Goal: Check status: Check status

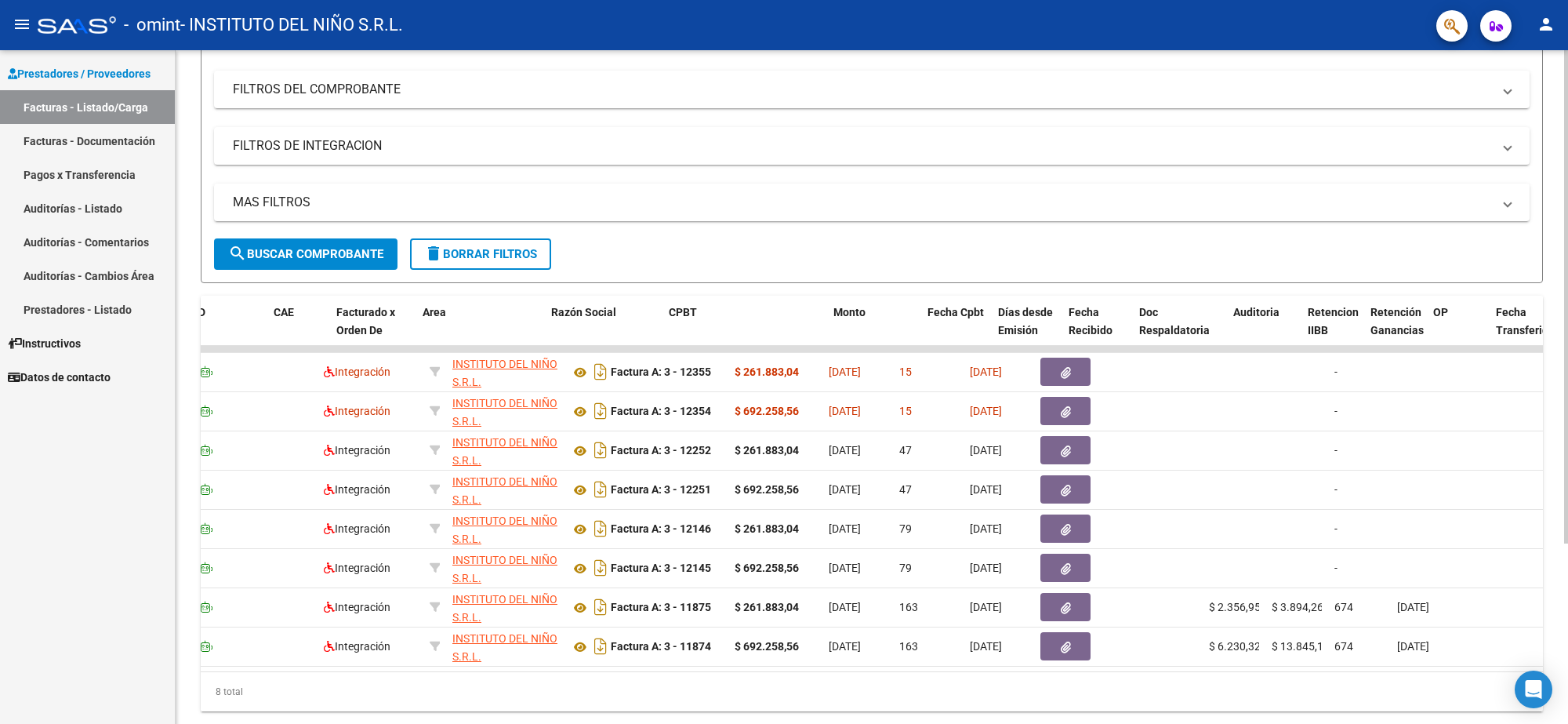
scroll to position [0, 76]
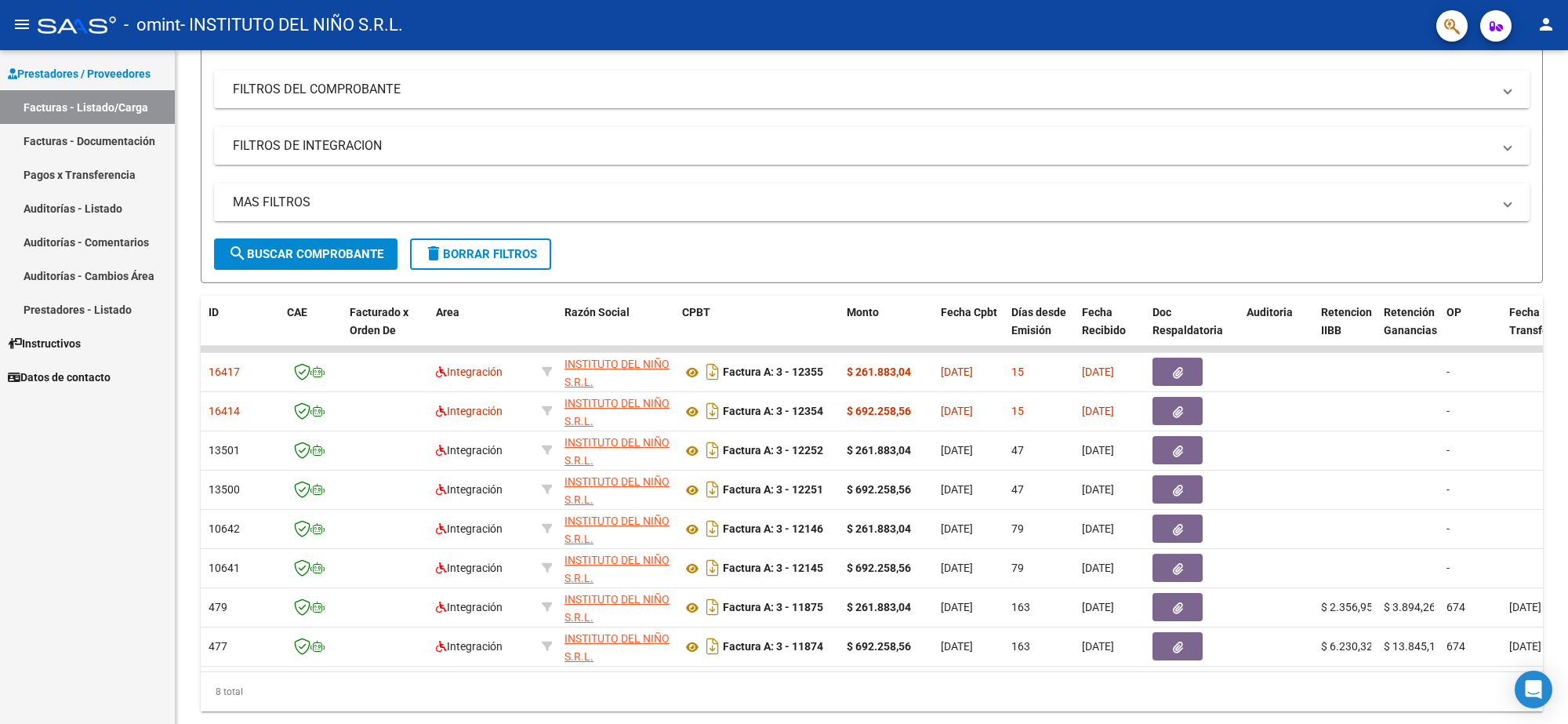
click at [101, 178] on link "Pagos x Transferencia" at bounding box center [87, 174] width 175 height 34
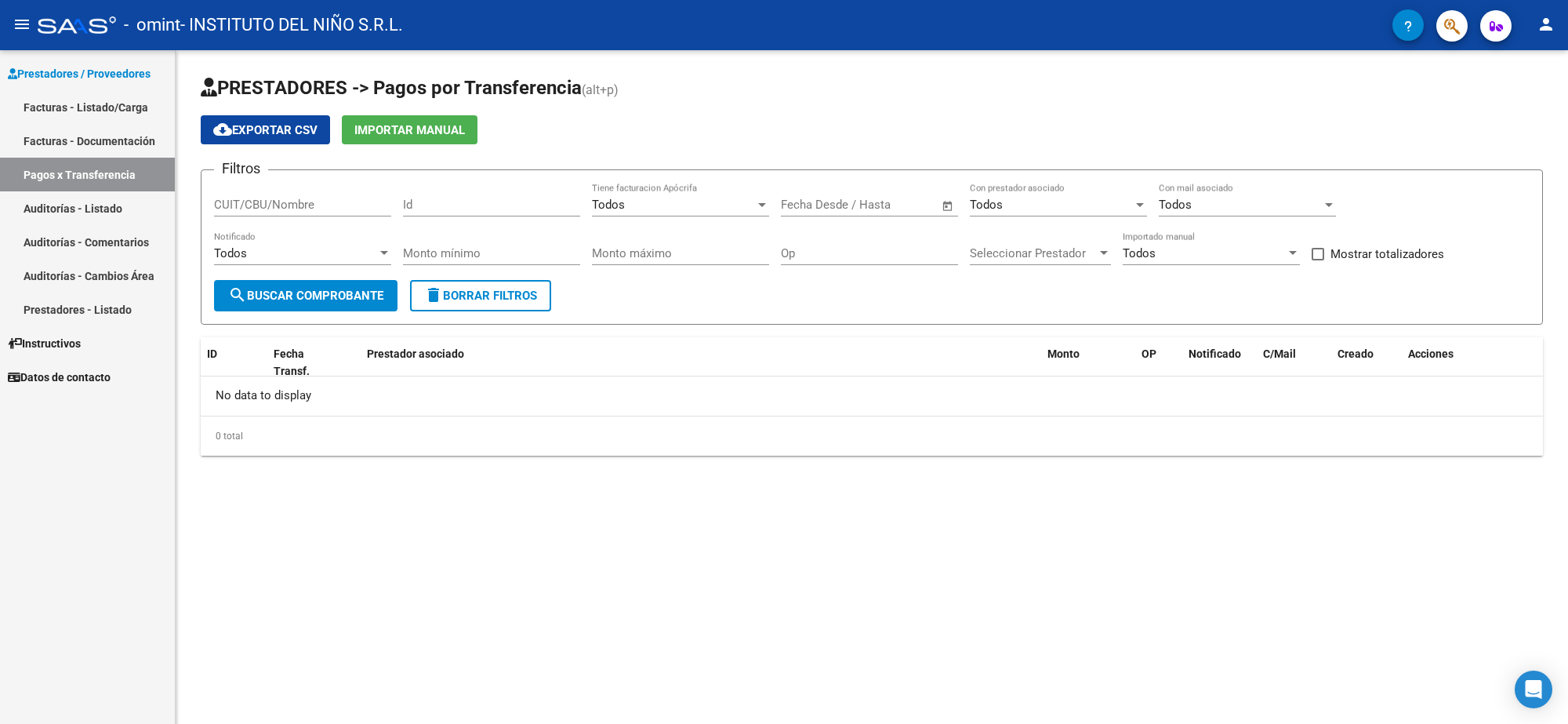
click at [884, 202] on input "text" at bounding box center [884, 205] width 76 height 14
click at [876, 345] on span "6" at bounding box center [865, 348] width 28 height 28
click at [829, 251] on span "AGO. 2025" at bounding box center [824, 248] width 54 height 14
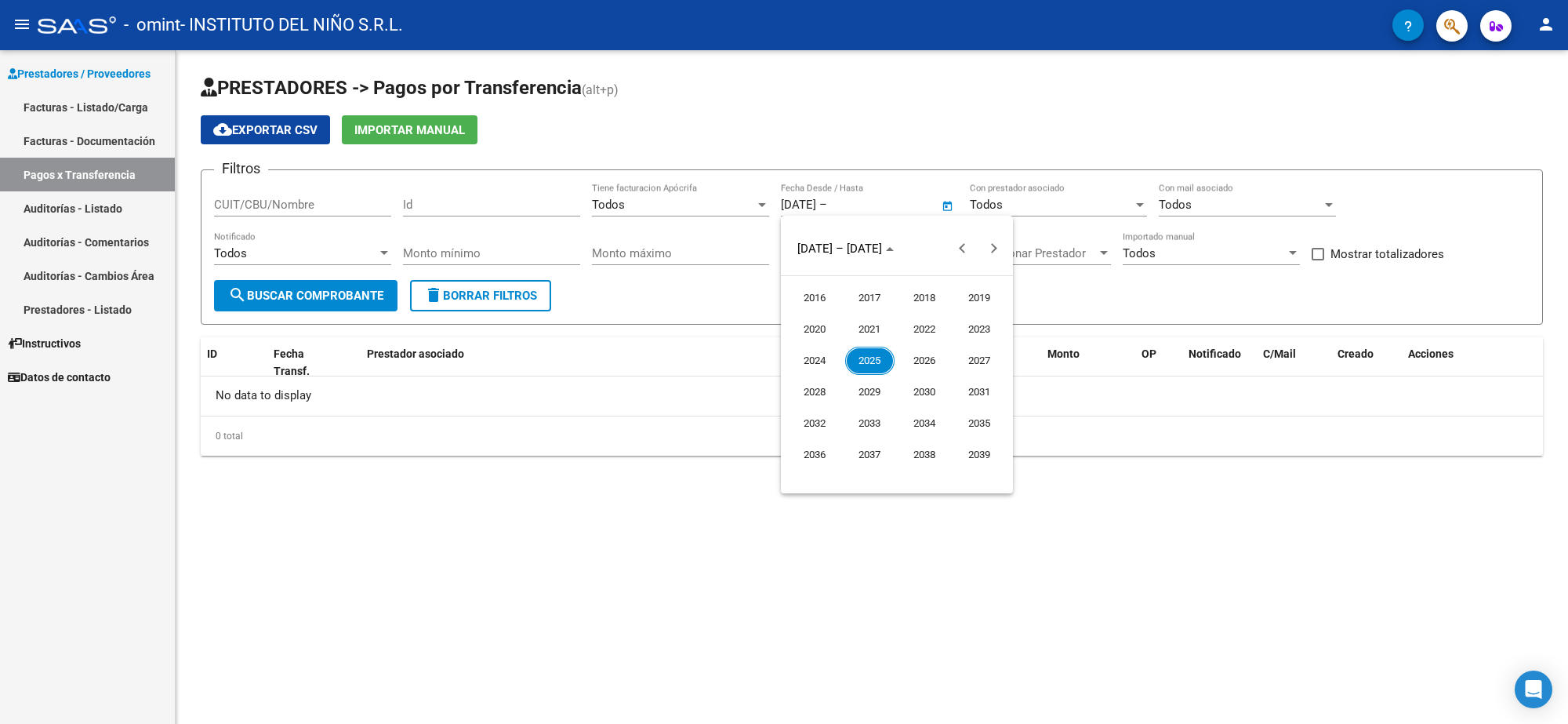
click at [873, 359] on span "2025" at bounding box center [870, 361] width 50 height 28
click at [877, 328] on span "FEB." at bounding box center [870, 330] width 50 height 28
click at [867, 338] on span "5" at bounding box center [865, 348] width 28 height 28
type input "5/2/2025"
click at [866, 210] on div at bounding box center [784, 362] width 1568 height 724
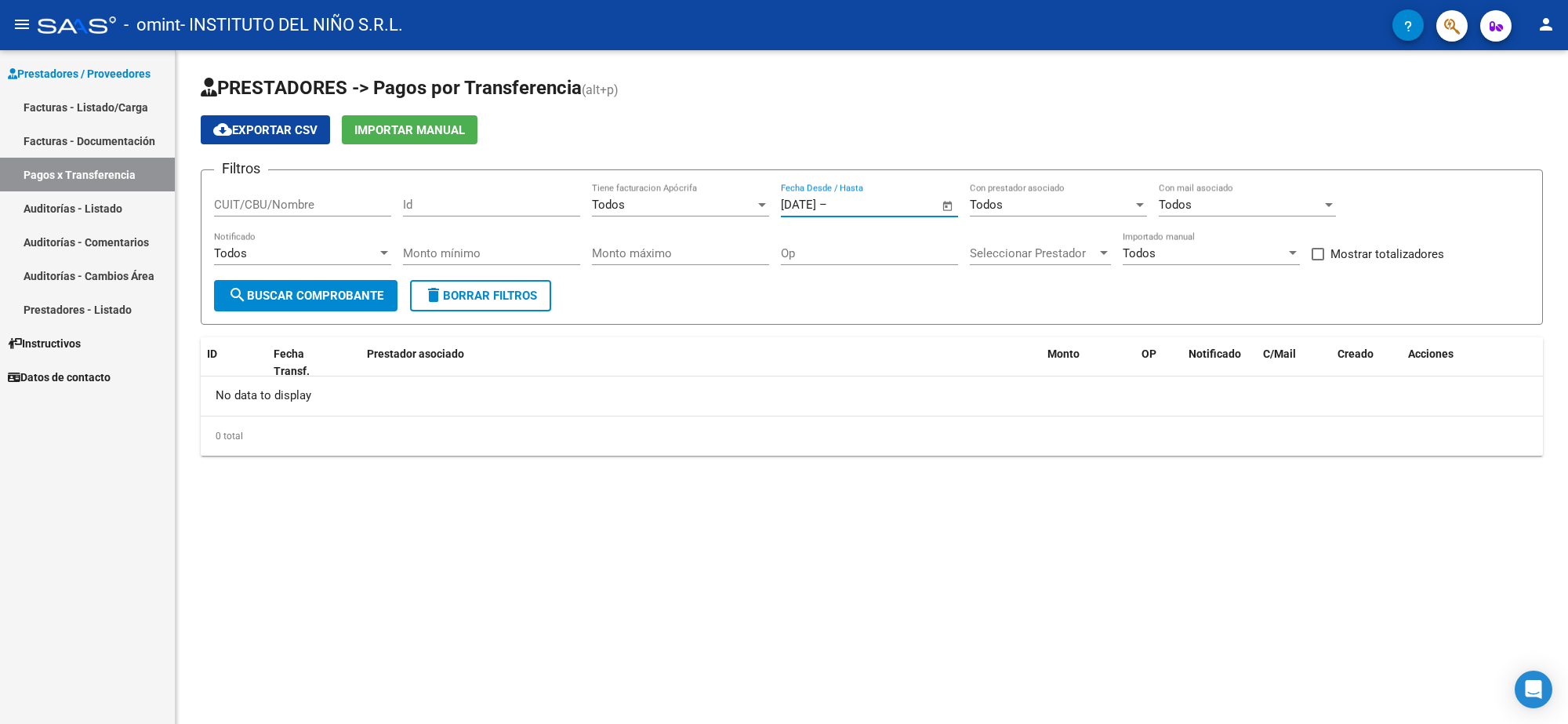
click at [860, 205] on input "text" at bounding box center [868, 205] width 76 height 14
click at [990, 255] on span "Next month" at bounding box center [994, 248] width 31 height 31
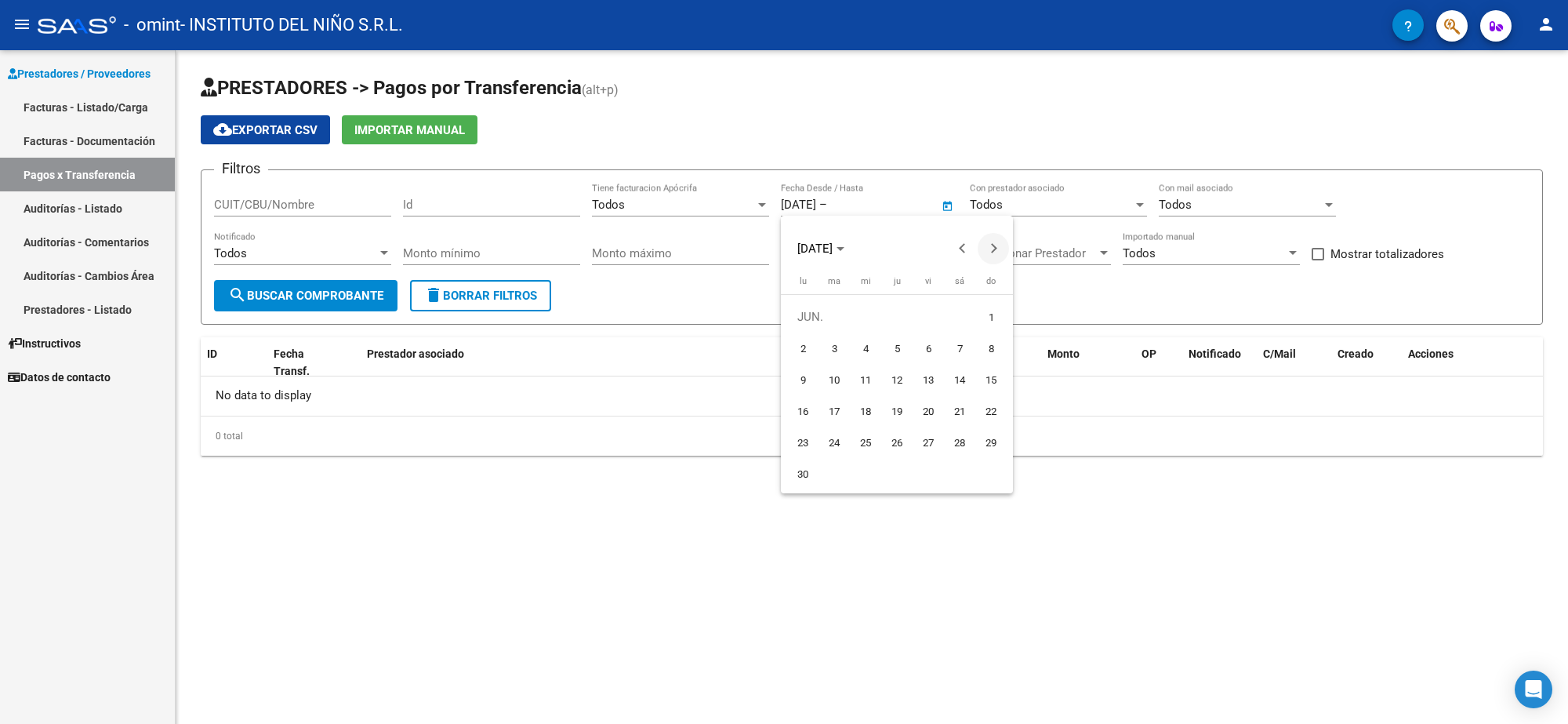
click at [990, 255] on span "Next month" at bounding box center [994, 248] width 31 height 31
click at [994, 248] on button "Next month" at bounding box center [994, 248] width 31 height 31
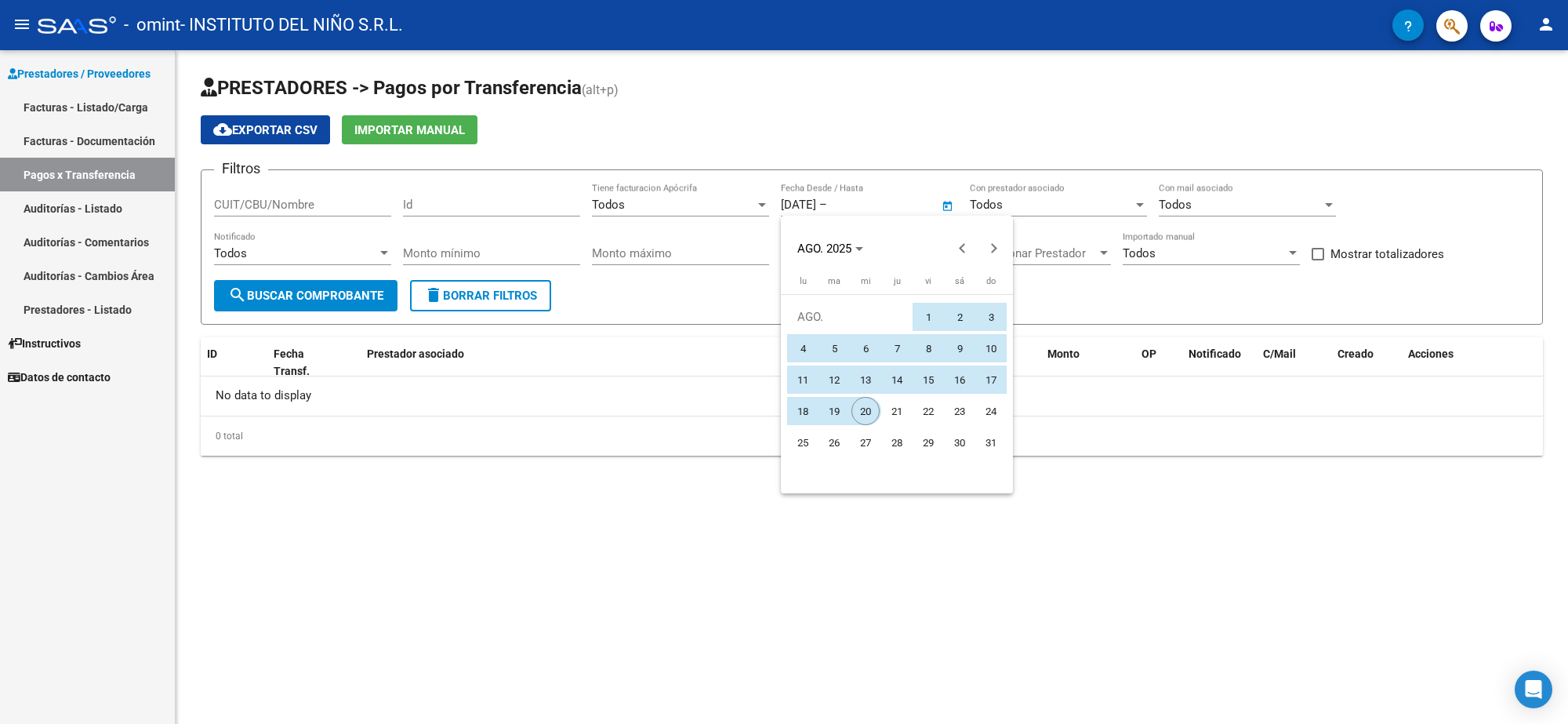
click at [872, 406] on span "20" at bounding box center [865, 411] width 28 height 28
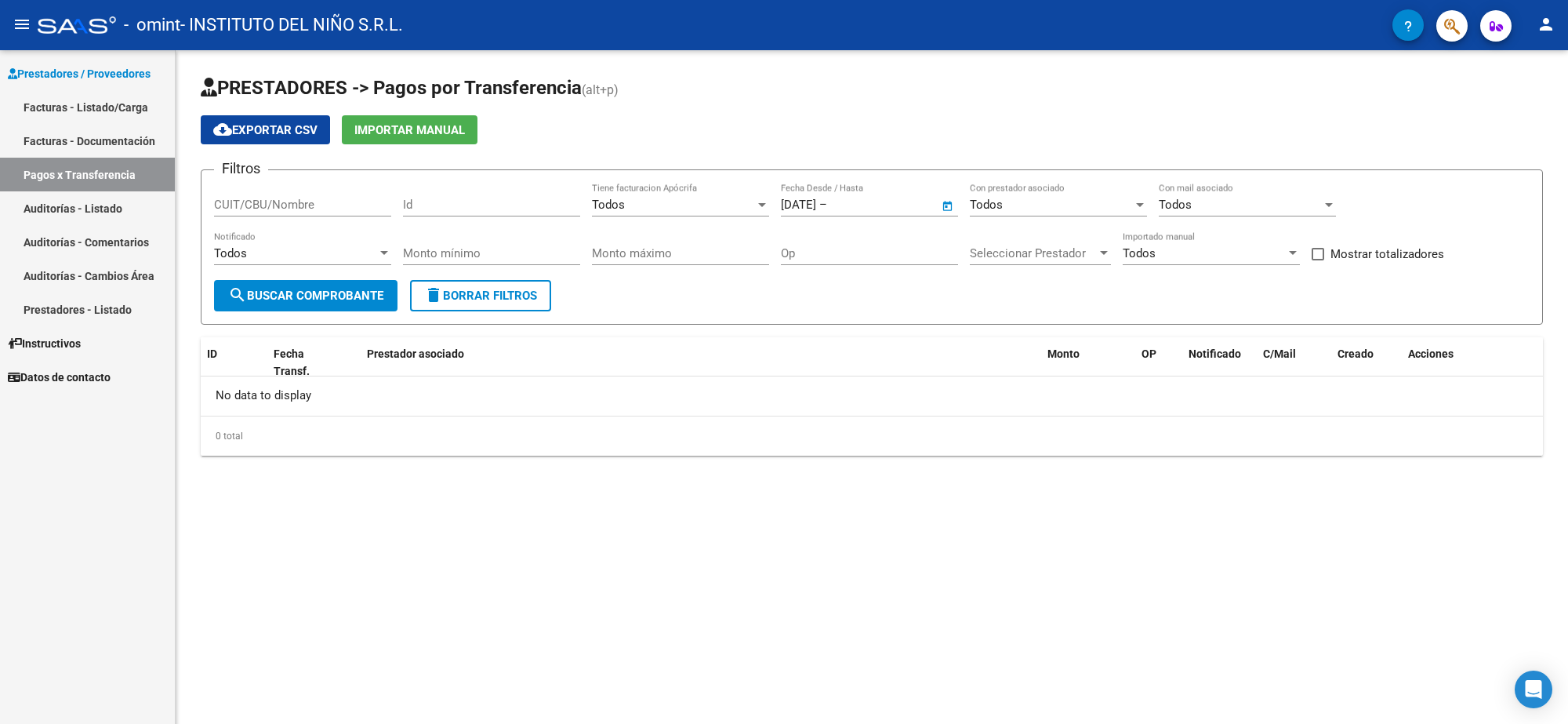
type input "20/8/2025"
click at [312, 294] on span "search Buscar Comprobante" at bounding box center [306, 296] width 156 height 14
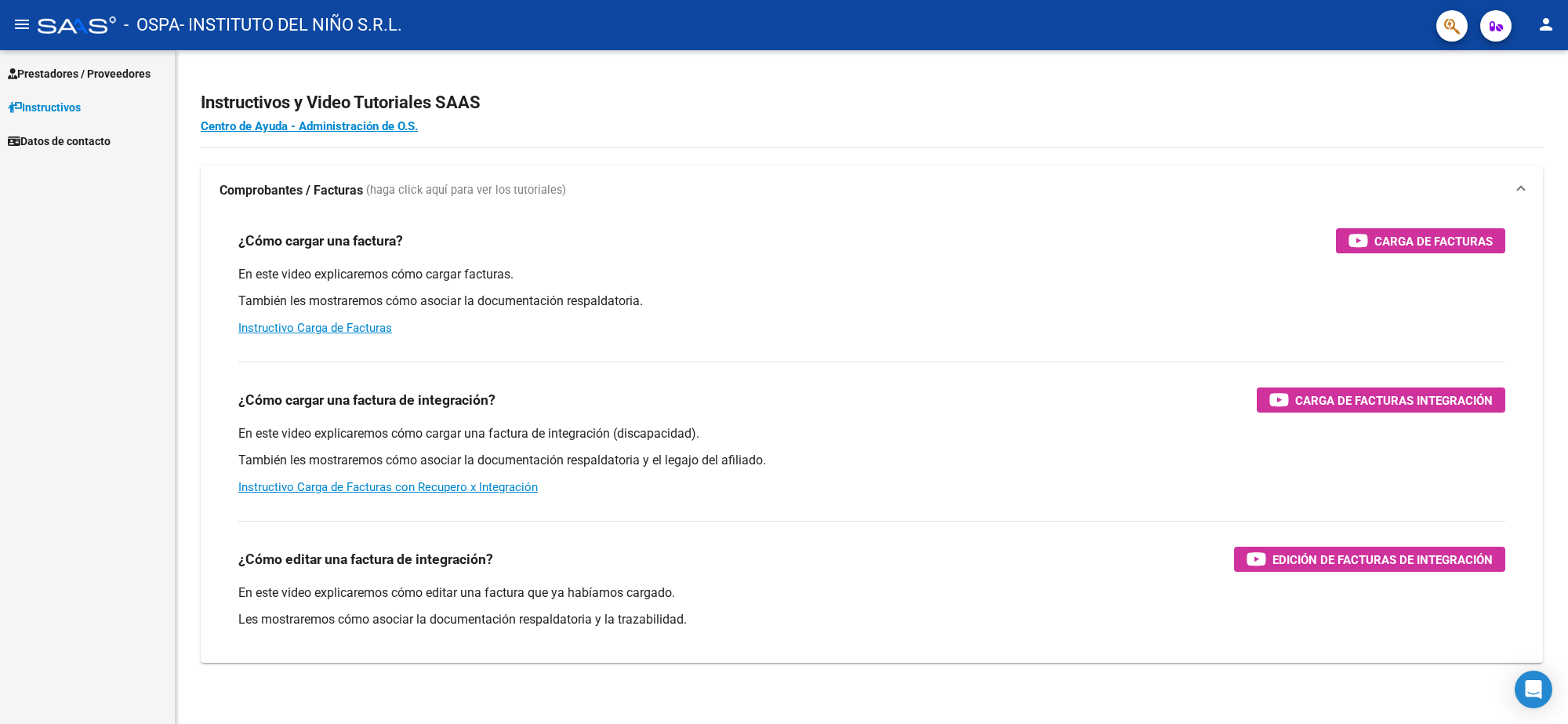
click at [57, 76] on span "Prestadores / Proveedores" at bounding box center [79, 73] width 142 height 17
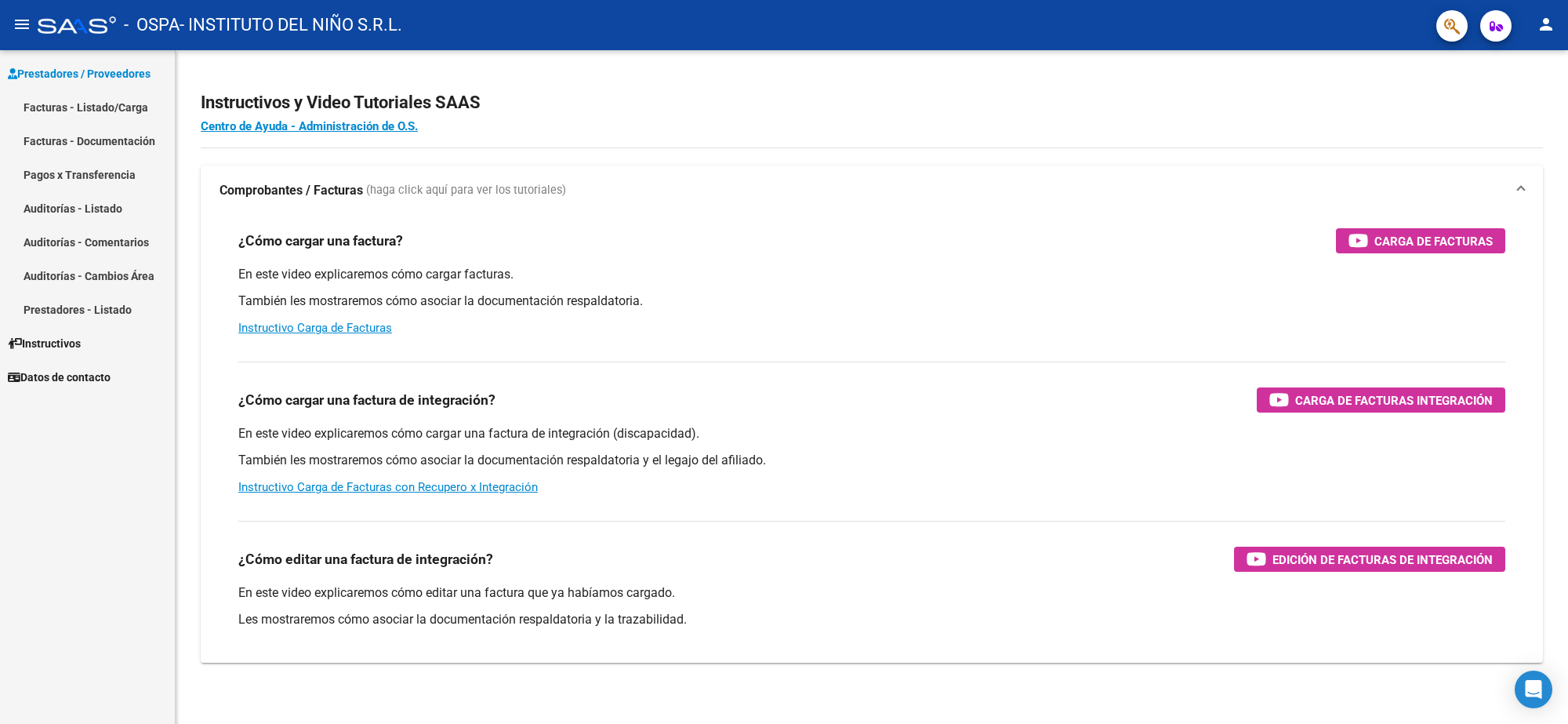
click at [96, 161] on link "Pagos x Transferencia" at bounding box center [87, 174] width 175 height 34
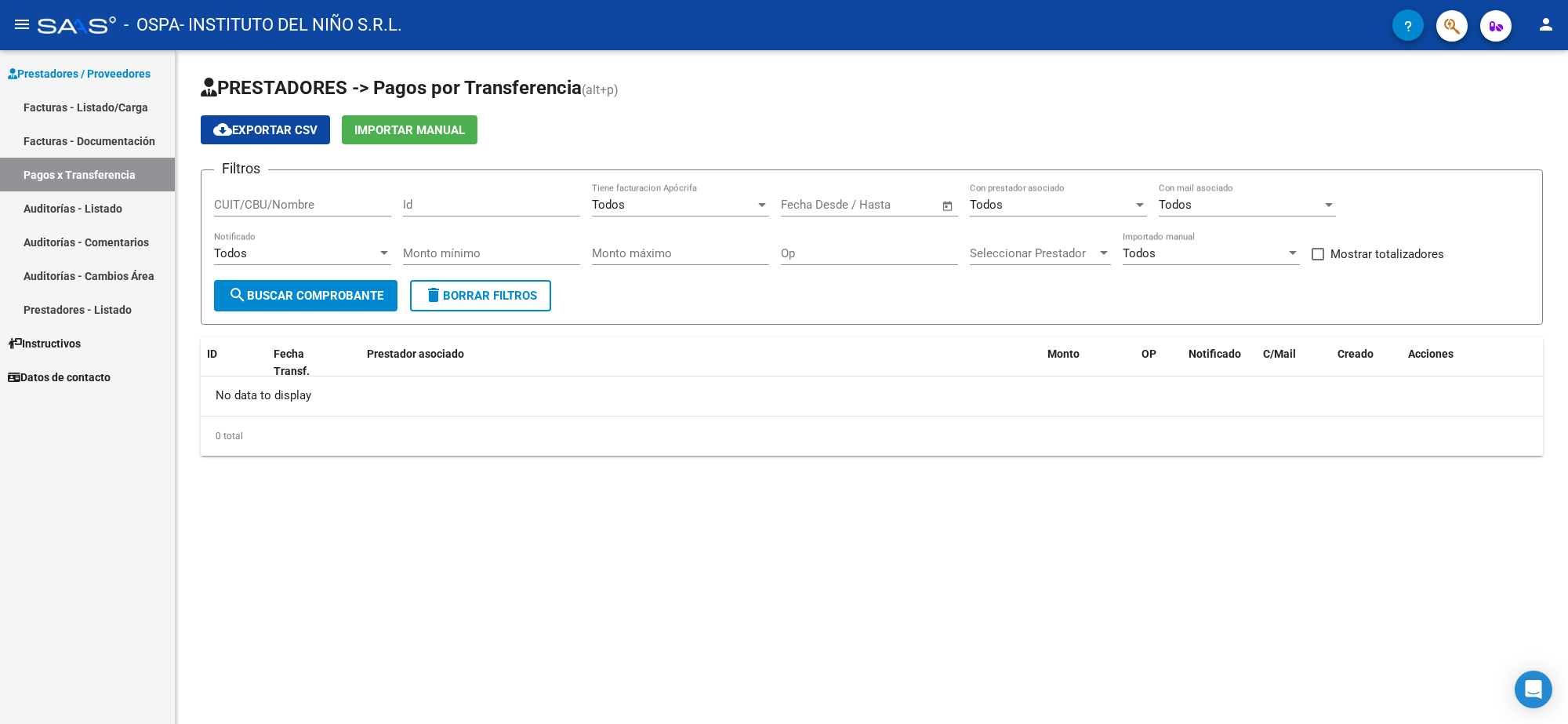
click at [814, 193] on div "Start date – End date Fecha Desde / Hasta" at bounding box center [860, 199] width 158 height 34
click at [820, 208] on input "text" at bounding box center [807, 205] width 51 height 14
click at [955, 243] on span "Previous month" at bounding box center [962, 248] width 31 height 31
click at [959, 251] on span "Previous month" at bounding box center [962, 248] width 31 height 31
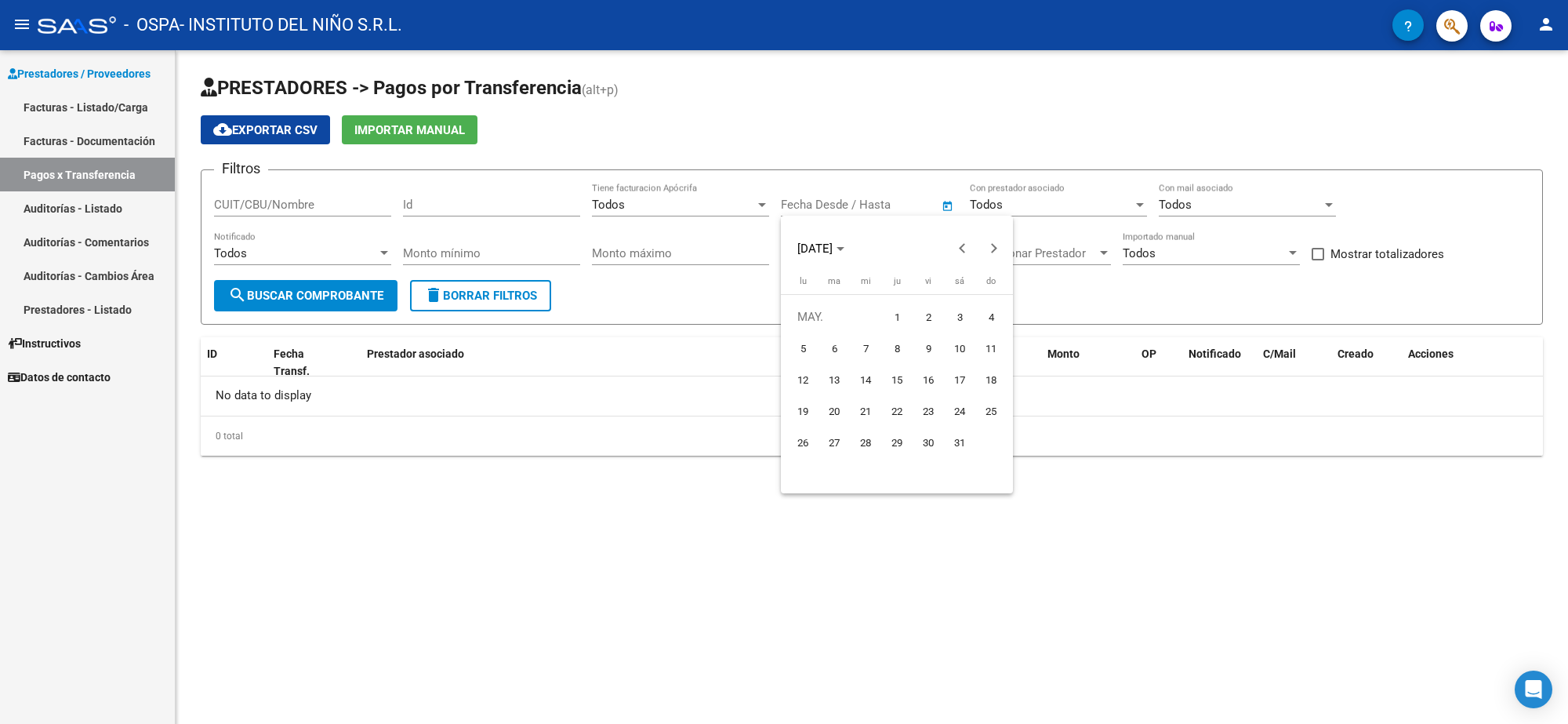
click at [897, 349] on span "8" at bounding box center [897, 348] width 28 height 28
type input "8/5/2025"
click at [1004, 251] on span "Next month" at bounding box center [994, 248] width 31 height 31
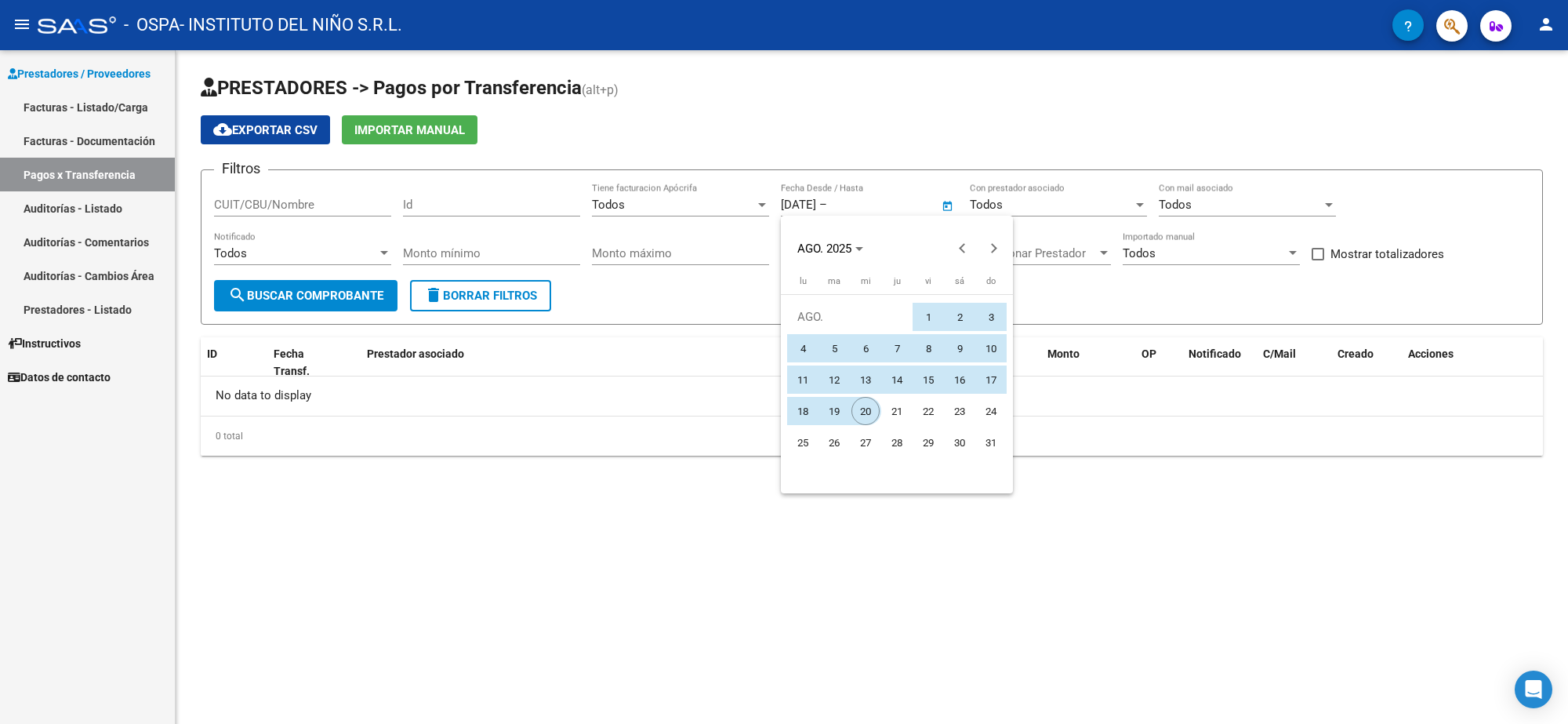
click at [871, 414] on span "20" at bounding box center [865, 411] width 28 height 28
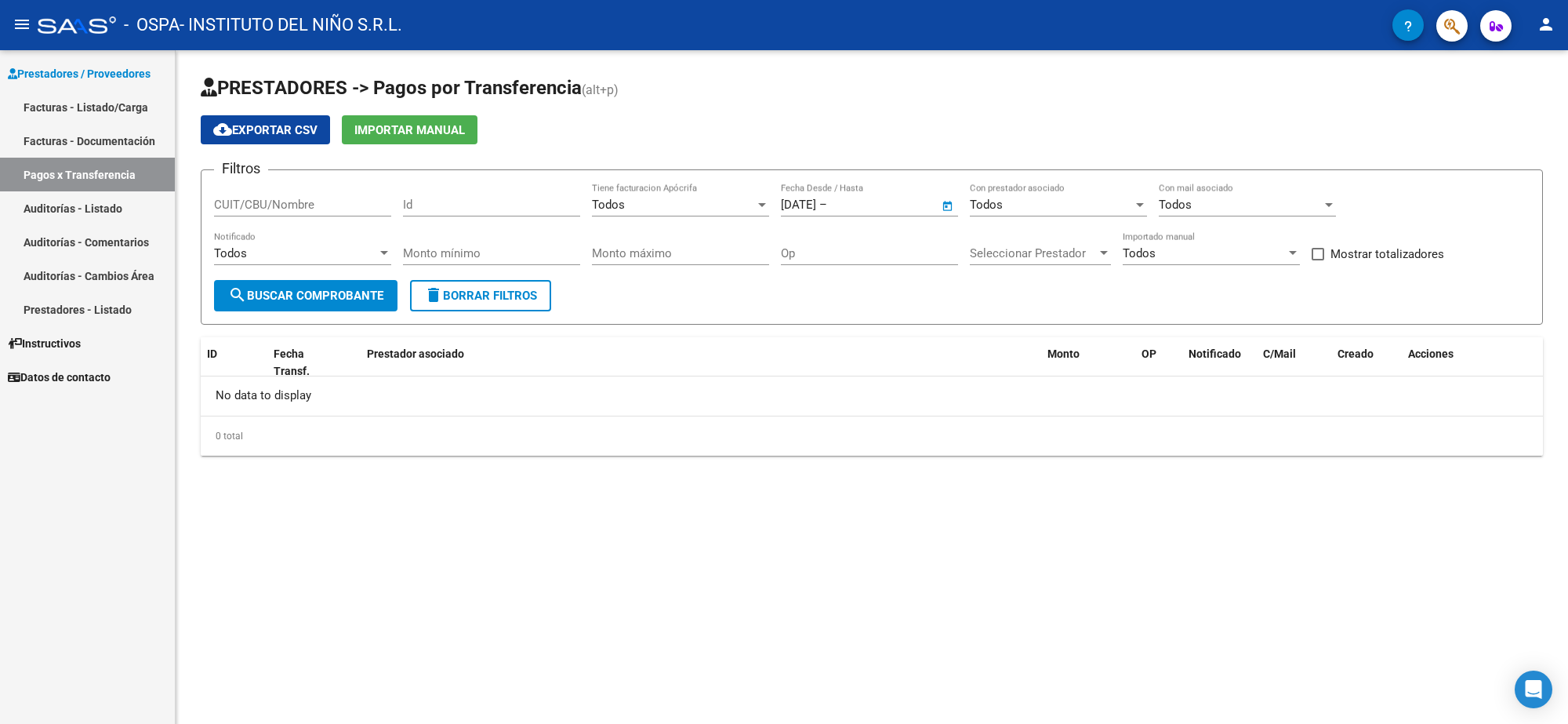
type input "20/8/2025"
click at [295, 293] on span "search Buscar Comprobante" at bounding box center [306, 296] width 156 height 14
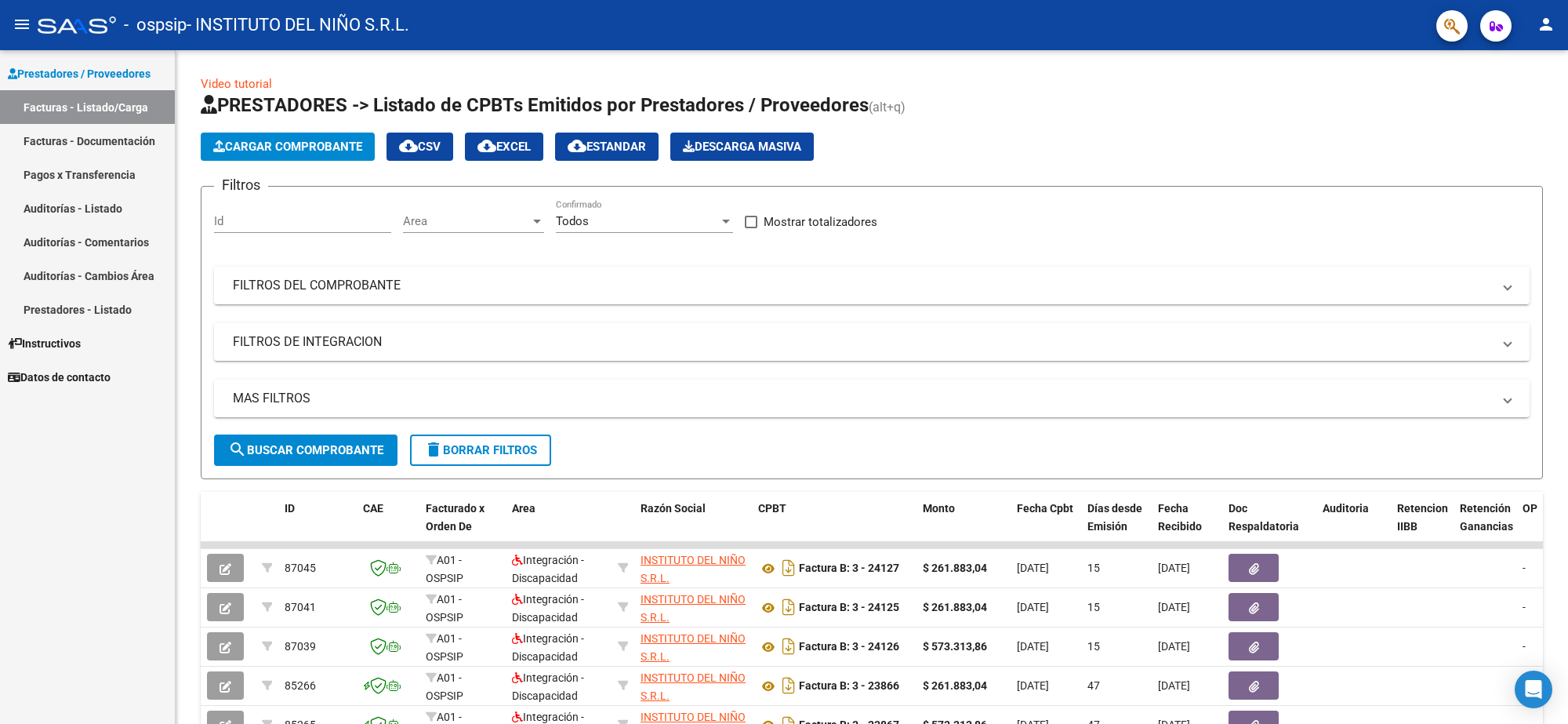
click at [103, 170] on link "Pagos x Transferencia" at bounding box center [87, 174] width 175 height 34
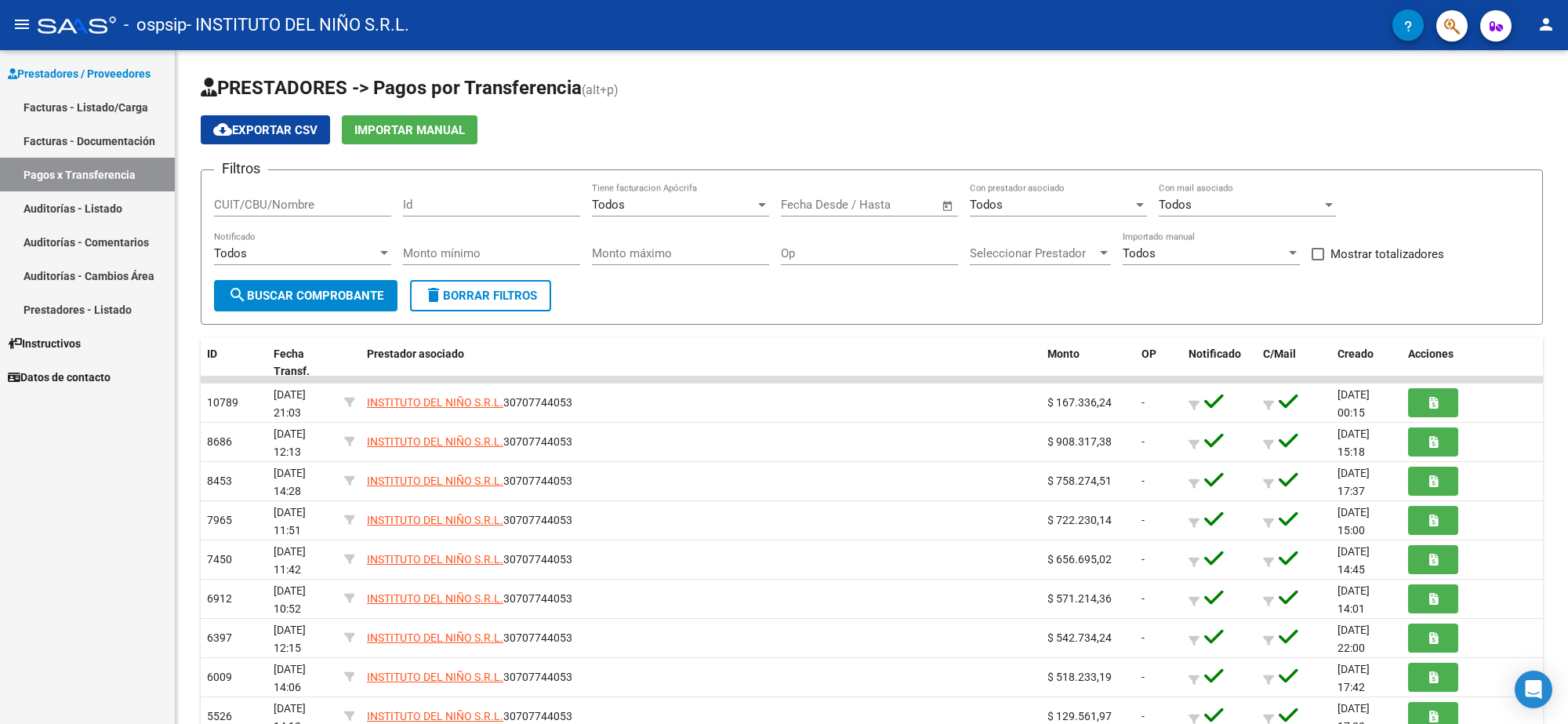
click at [83, 126] on link "Facturas - Documentación" at bounding box center [87, 141] width 175 height 34
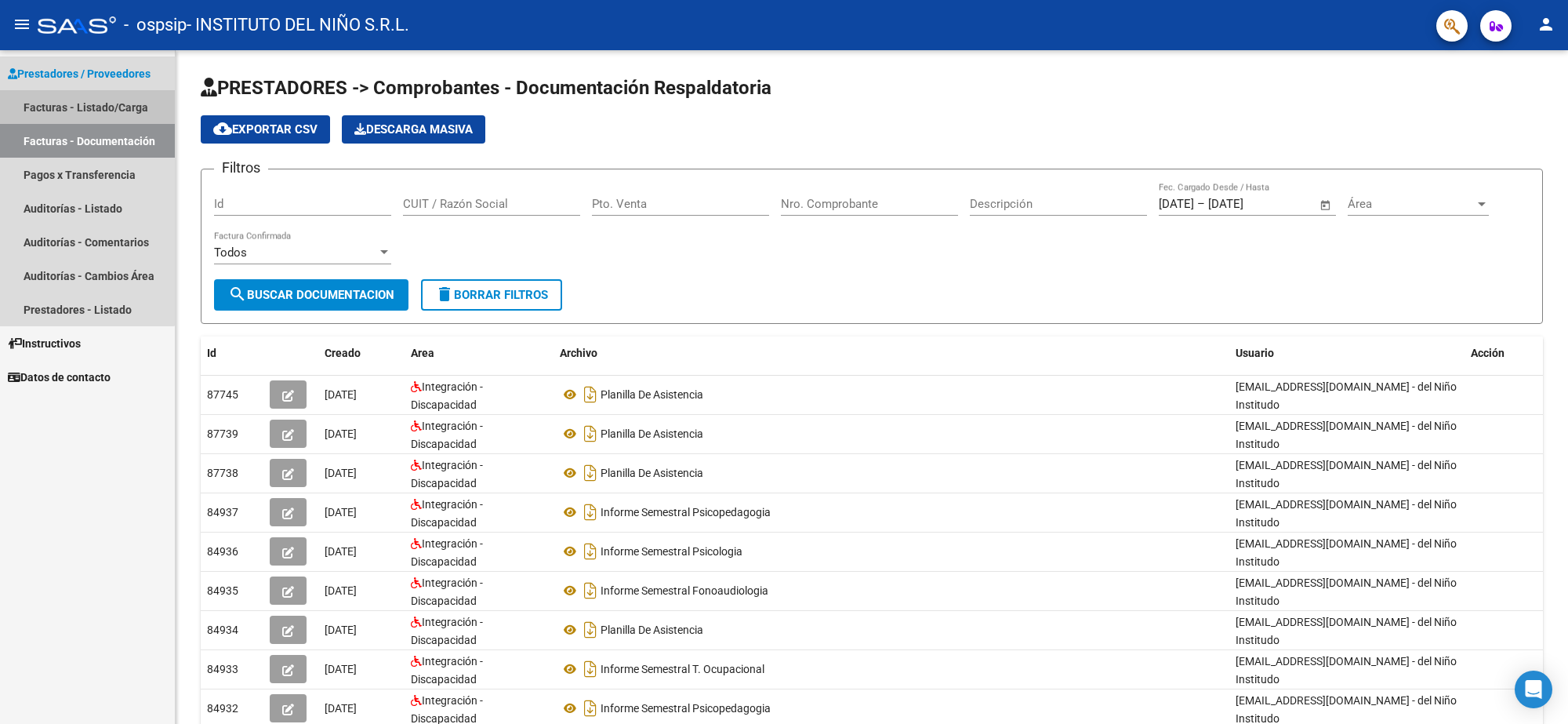
click at [87, 114] on link "Facturas - Listado/Carga" at bounding box center [87, 107] width 175 height 34
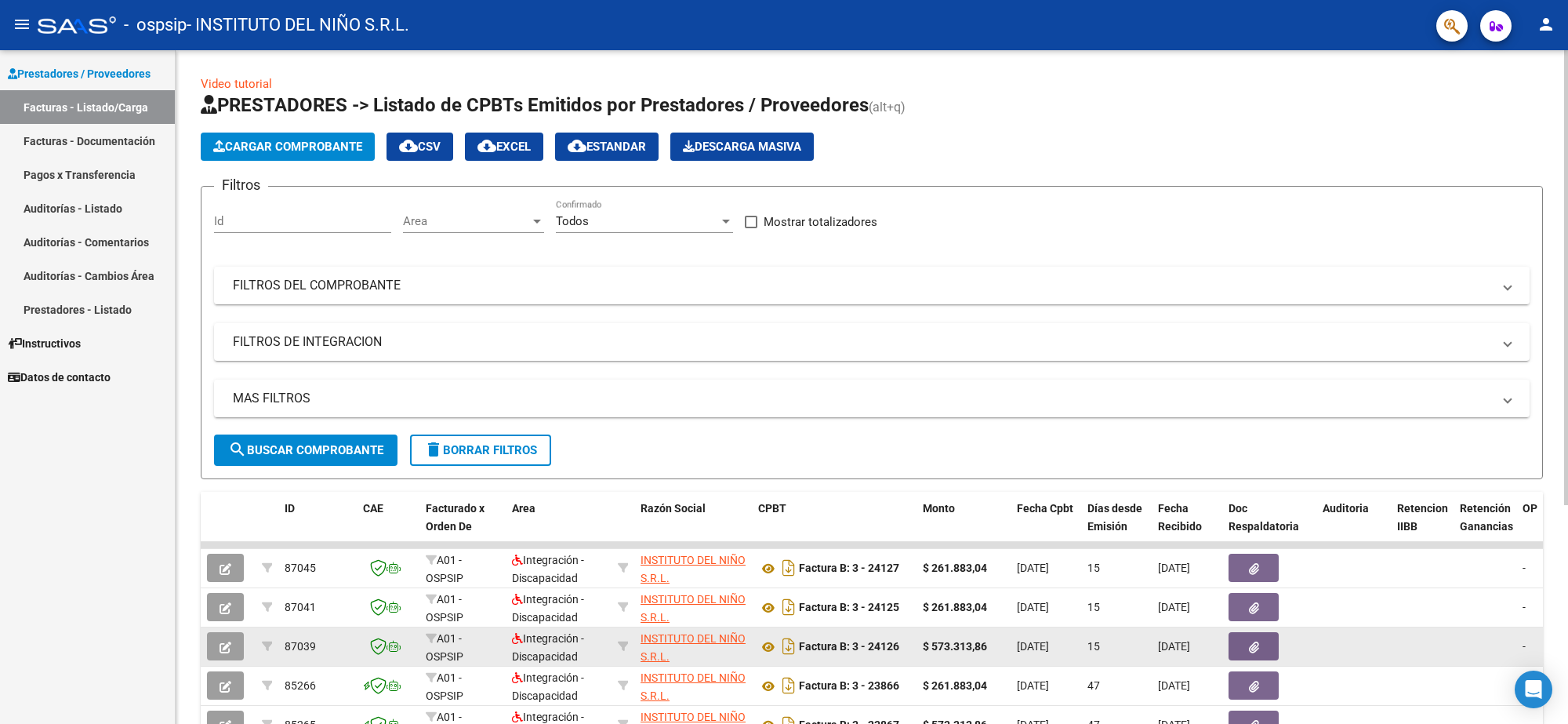
scroll to position [294, 0]
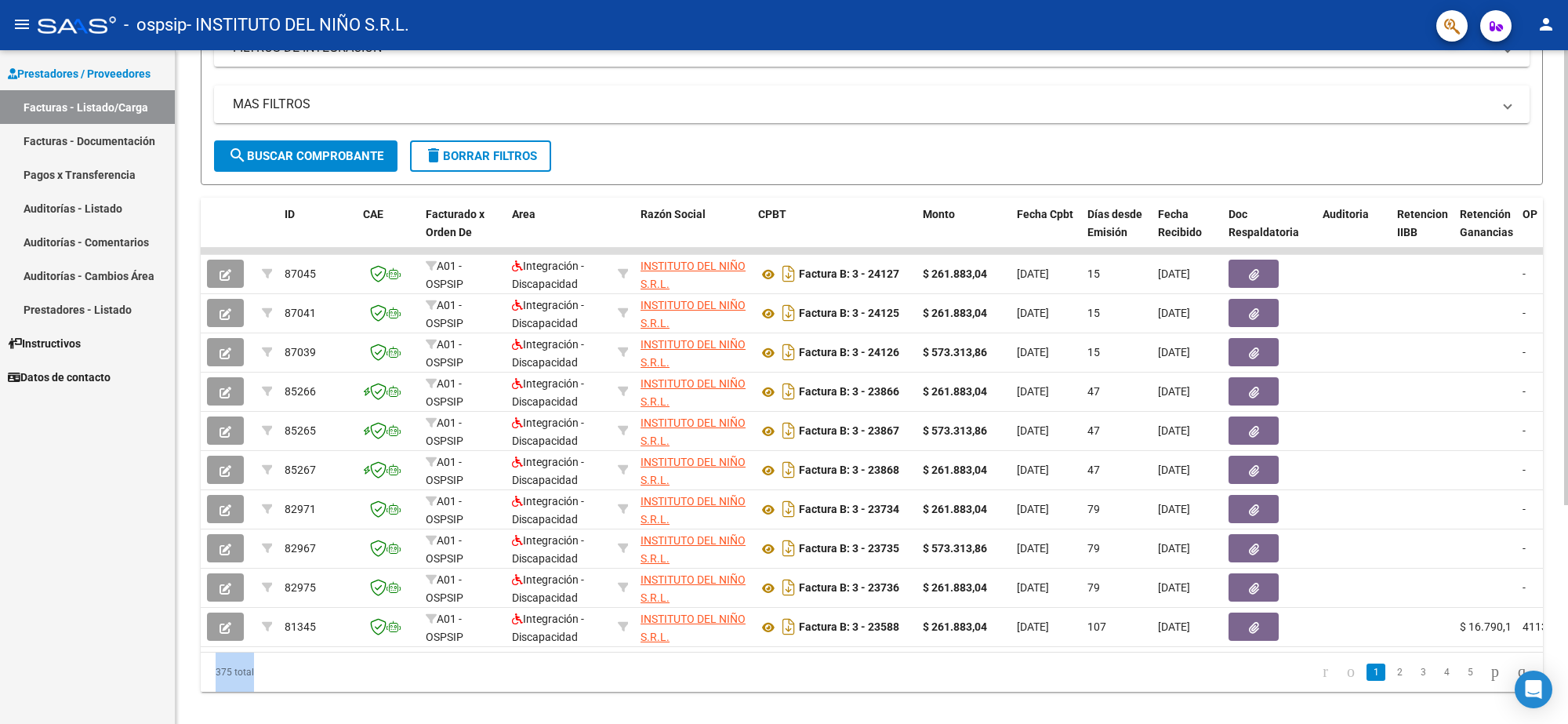
drag, startPoint x: 676, startPoint y: 665, endPoint x: 751, endPoint y: 664, distance: 75.0
click at [751, 664] on div "ID CAE Facturado x Orden De Area Razón Social CPBT Monto Fecha Cpbt Días desde …" at bounding box center [872, 444] width 1343 height 494
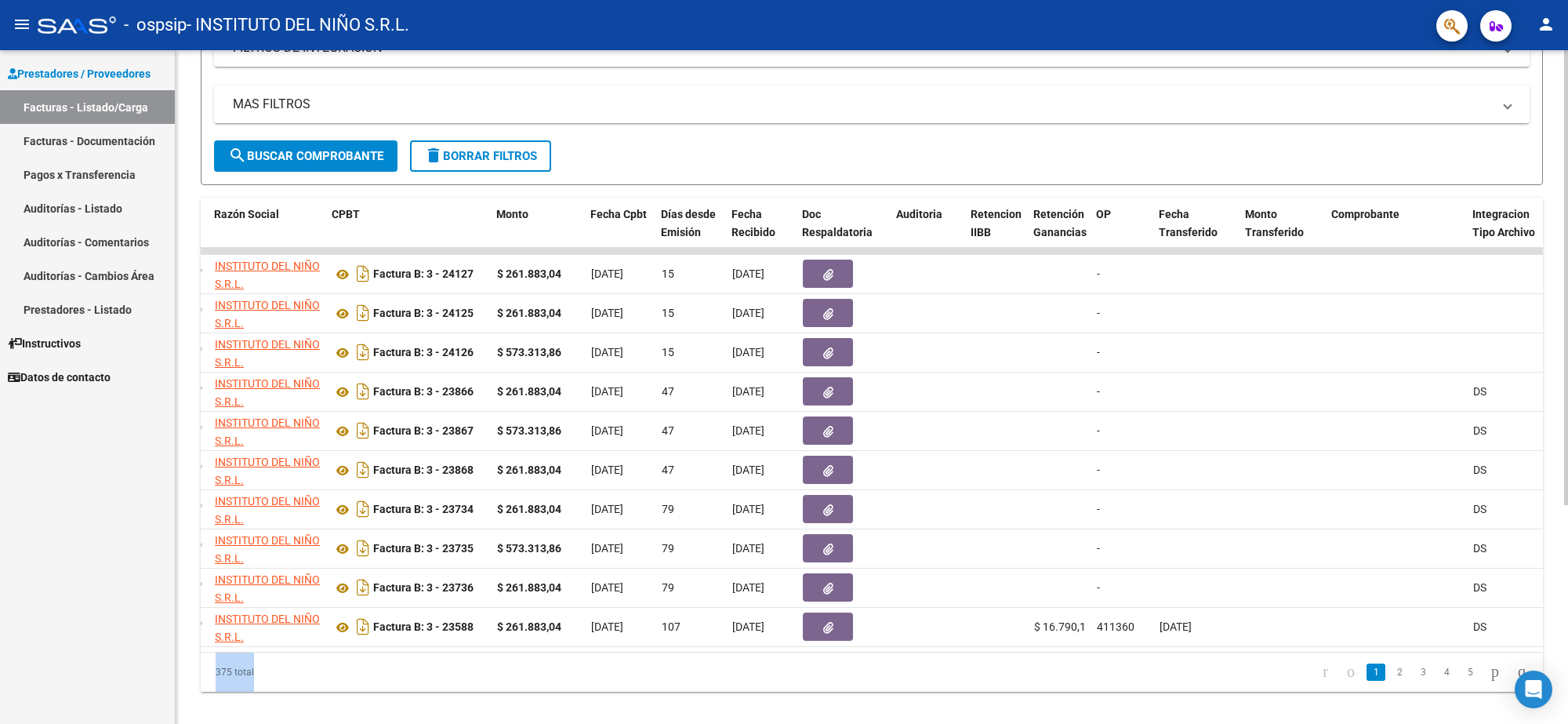
scroll to position [0, 413]
